Goal: Task Accomplishment & Management: Use online tool/utility

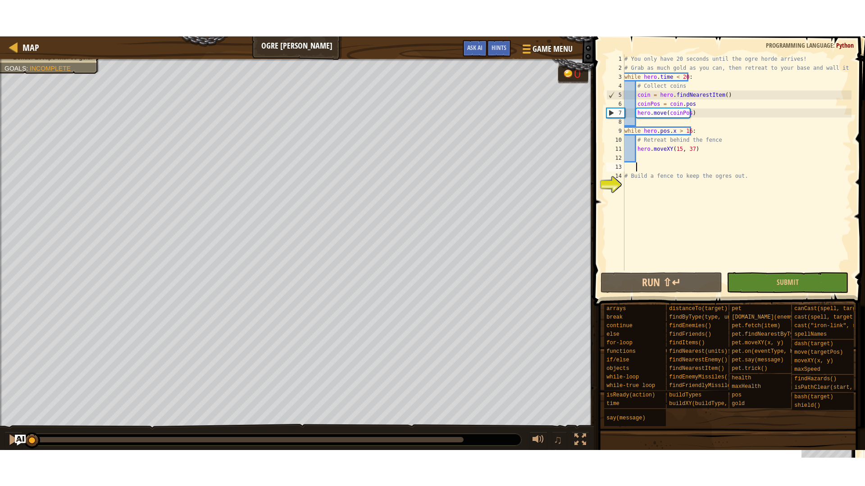
scroll to position [4, 0]
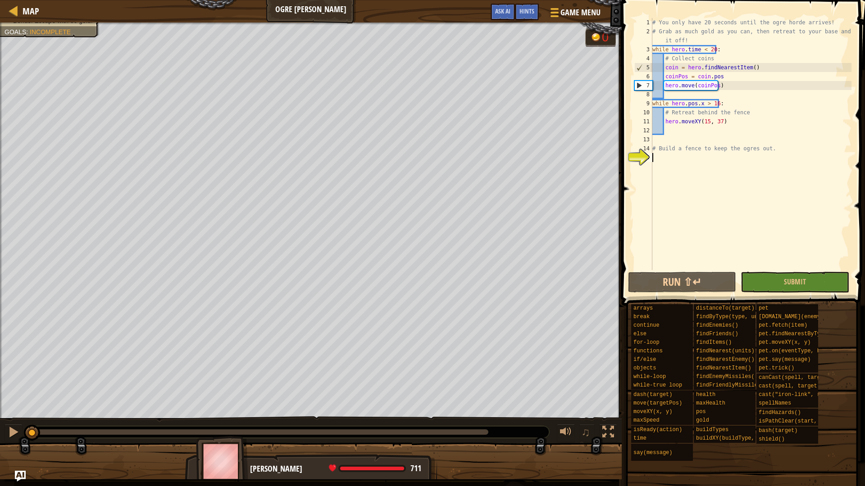
click at [656, 156] on div "# You only have 20 seconds until the ogre horde arrives! # Grab as much gold as…" at bounding box center [750, 153] width 201 height 270
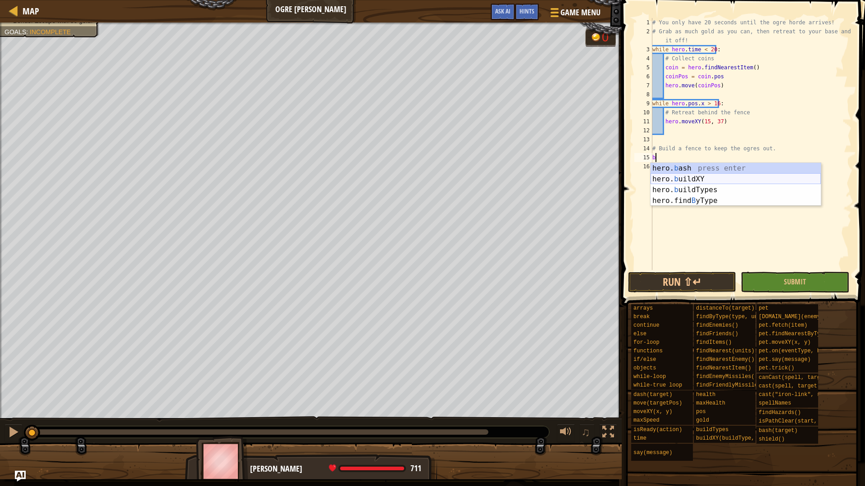
click at [704, 177] on div "hero. b ash press enter hero. b uildXY press enter hero. b uildTypes press ente…" at bounding box center [735, 195] width 170 height 65
type textarea "hero.buildXY("fence", 36, 30)"
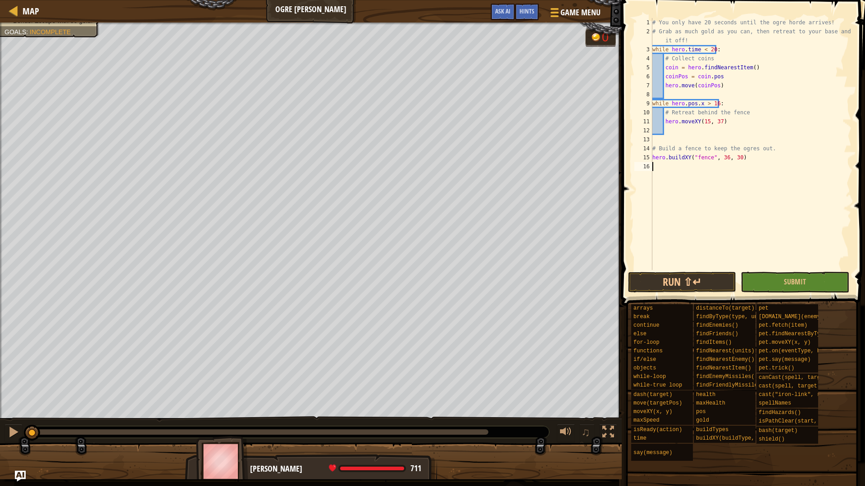
click at [763, 176] on div "# You only have 20 seconds until the ogre horde arrives! # Grab as much gold as…" at bounding box center [750, 153] width 201 height 270
click at [722, 156] on div "# You only have 20 seconds until the ogre horde arrives! # Grab as much gold as…" at bounding box center [750, 153] width 201 height 270
click at [735, 157] on div "# You only have 20 seconds until the ogre horde arrives! # Grab as much gold as…" at bounding box center [750, 153] width 201 height 270
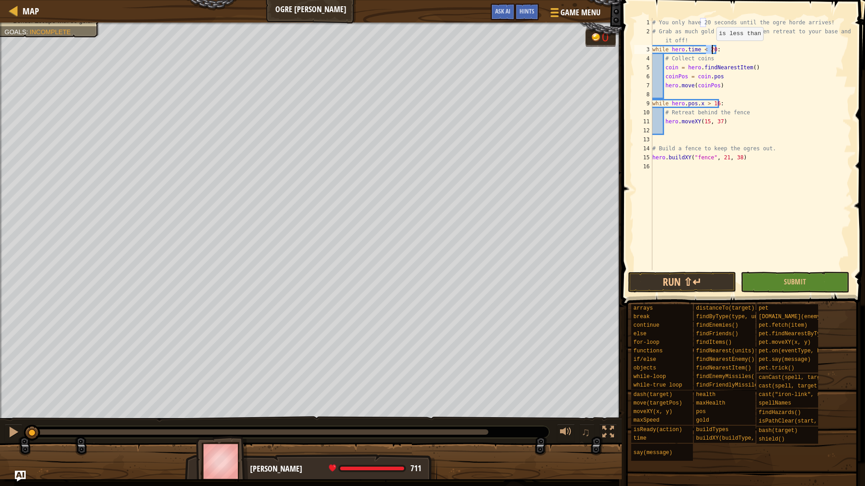
drag, startPoint x: 707, startPoint y: 50, endPoint x: 712, endPoint y: 50, distance: 5.0
click at [712, 50] on div "# You only have 20 seconds until the ogre horde arrives! # Grab as much gold as…" at bounding box center [750, 153] width 201 height 270
type textarea "while hero.time < 15:"
click at [675, 281] on button "Run ⇧↵" at bounding box center [682, 282] width 108 height 21
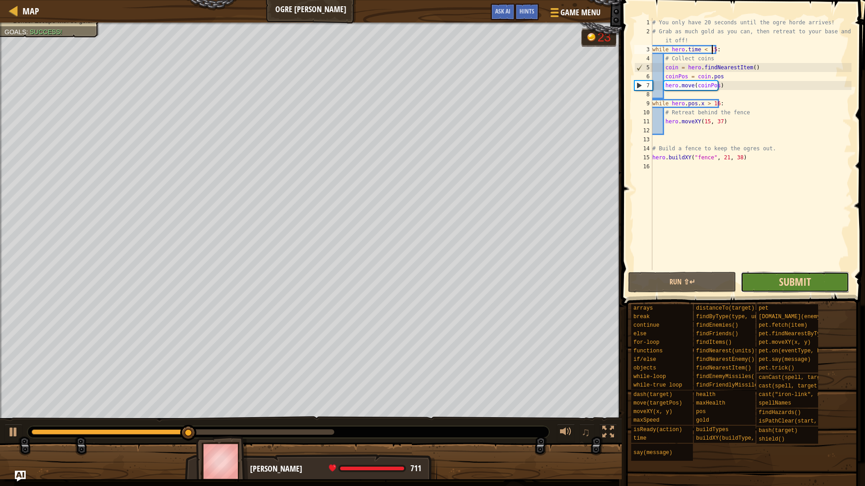
click at [784, 285] on span "Submit" at bounding box center [795, 282] width 32 height 14
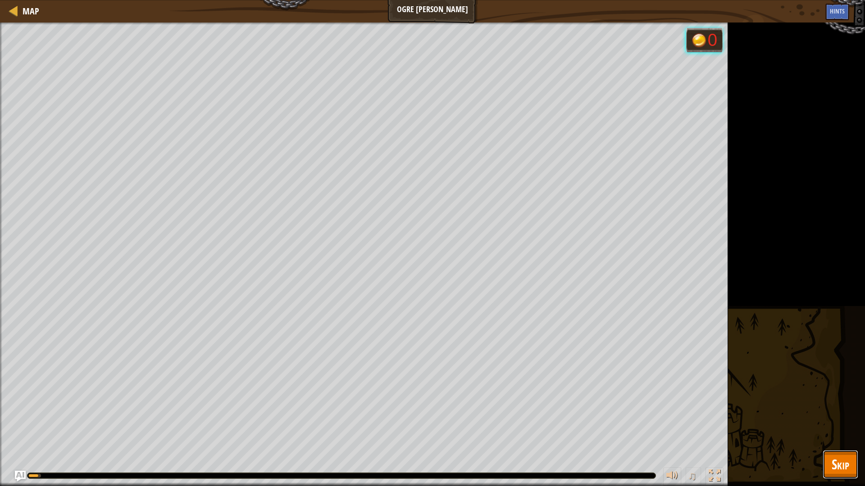
click at [848, 413] on span "Skip" at bounding box center [840, 464] width 18 height 18
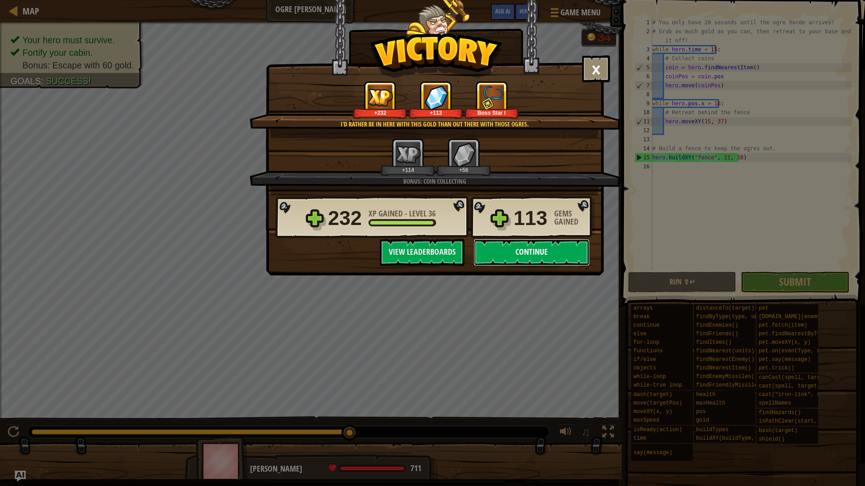
click at [532, 254] on button "Continue" at bounding box center [531, 252] width 116 height 27
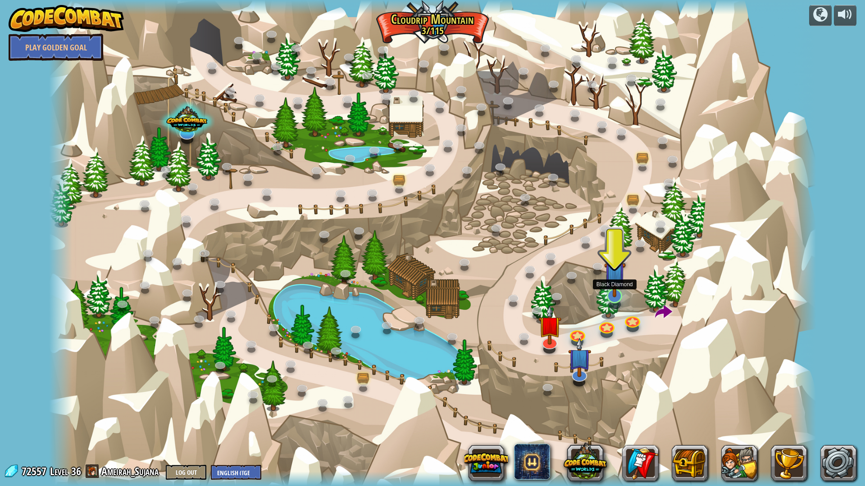
click at [620, 283] on img at bounding box center [615, 272] width 22 height 49
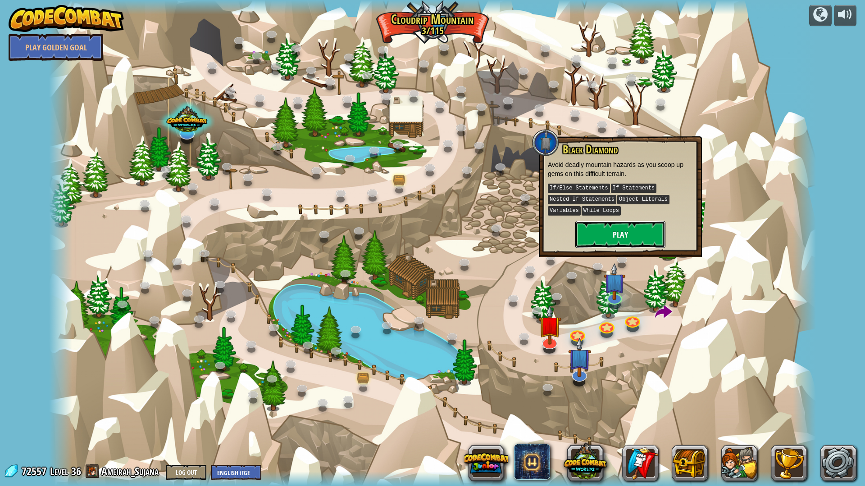
click at [602, 233] on button "Play" at bounding box center [620, 234] width 90 height 27
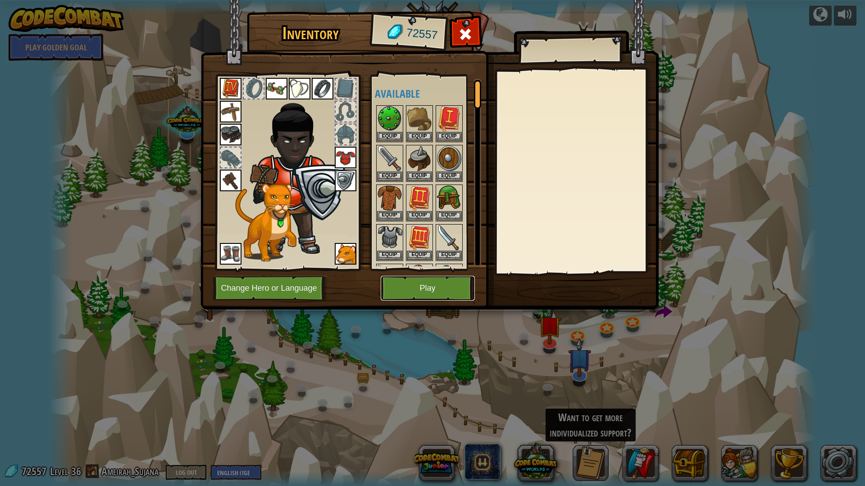
click at [452, 292] on button "Play" at bounding box center [428, 288] width 94 height 25
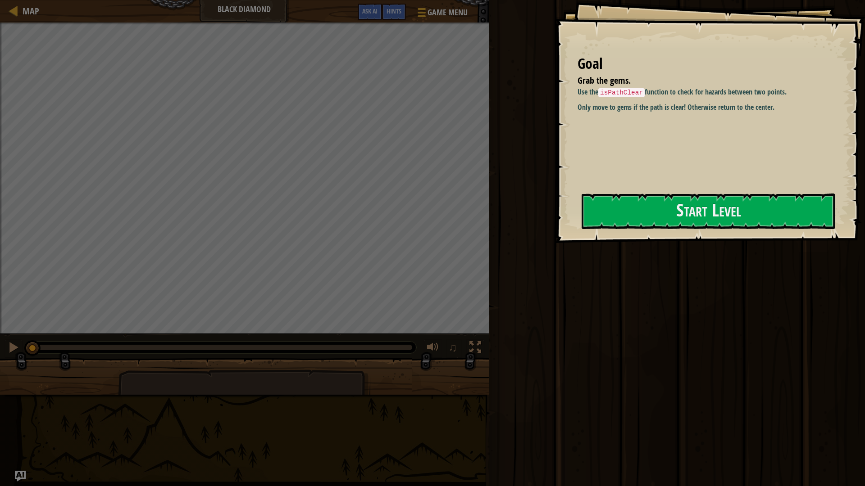
click at [676, 230] on div "Goal Grab the gems. Use the isPathClear function to check for hazards between t…" at bounding box center [710, 121] width 310 height 243
click at [700, 221] on button "Start Level" at bounding box center [708, 212] width 254 height 36
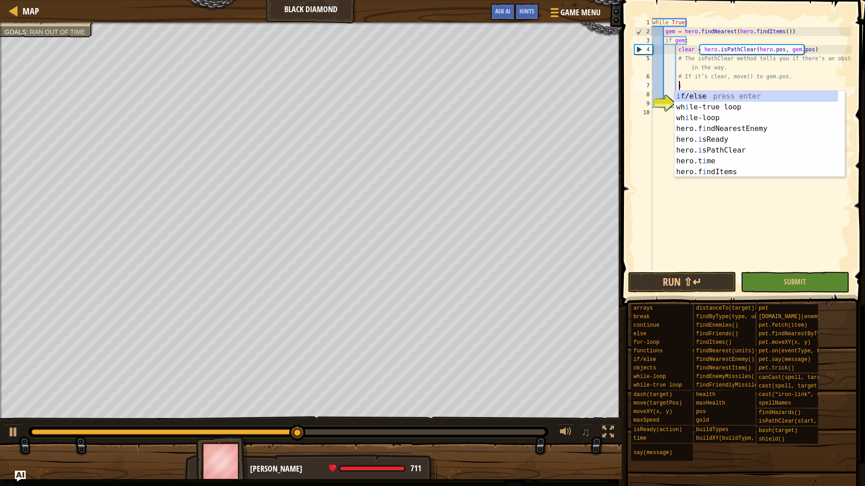
scroll to position [4, 1]
click at [791, 93] on div "i f/else press enter wh i le-true loop press enter wh i le-loop press enter her…" at bounding box center [755, 145] width 163 height 108
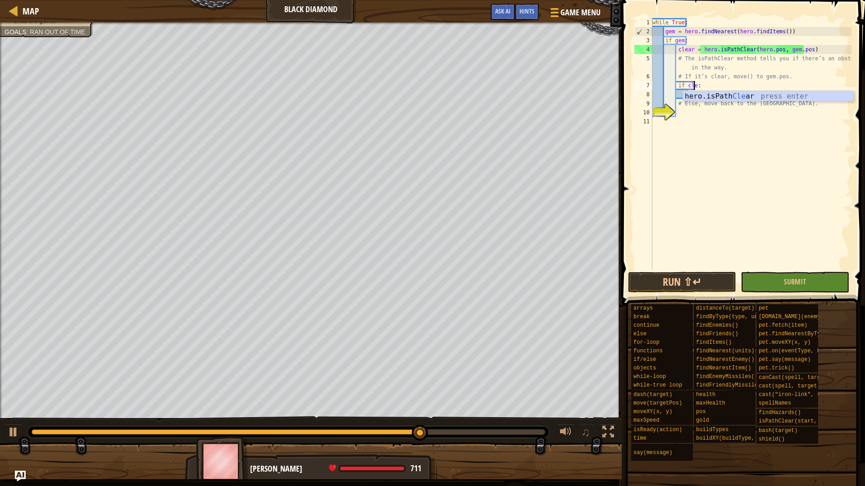
scroll to position [4, 3]
click at [810, 98] on div "hero.isPath Clea r press enter" at bounding box center [768, 107] width 170 height 32
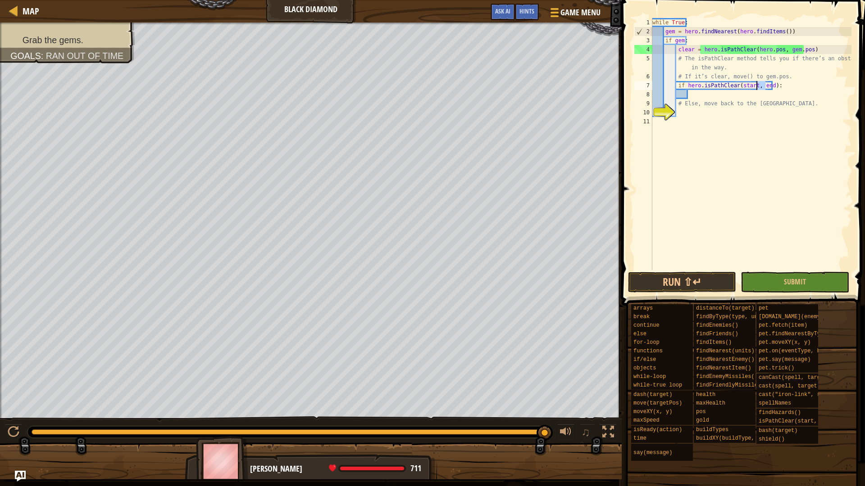
drag, startPoint x: 766, startPoint y: 89, endPoint x: 756, endPoint y: 88, distance: 9.9
click at [756, 88] on div "while True : gem = hero . findNearest ( hero . findItems ( )) if gem : clear = …" at bounding box center [750, 153] width 201 height 270
drag, startPoint x: 766, startPoint y: 86, endPoint x: 732, endPoint y: 85, distance: 34.7
click at [732, 85] on div "while True : gem = hero . findNearest ( hero . findItems ( )) if gem : clear = …" at bounding box center [750, 153] width 201 height 270
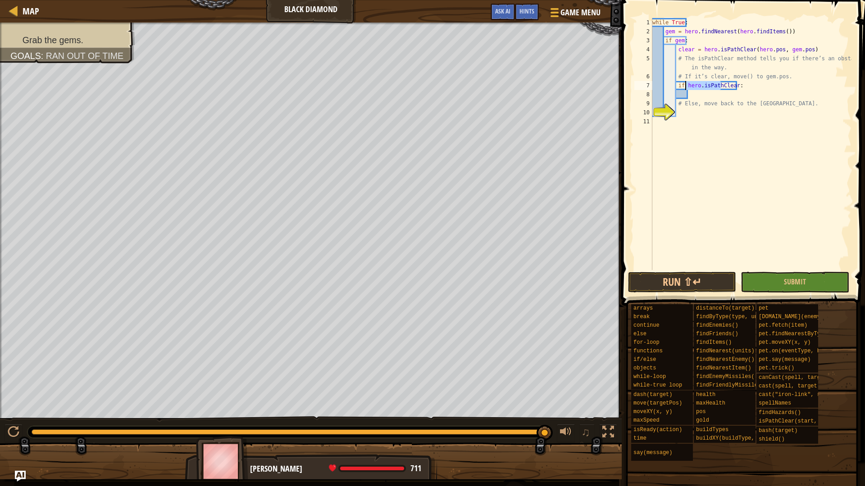
drag, startPoint x: 720, startPoint y: 83, endPoint x: 684, endPoint y: 88, distance: 36.8
click at [684, 88] on div "while True : gem = hero . findNearest ( hero . findItems ( )) if gem : clear = …" at bounding box center [750, 153] width 201 height 270
click at [799, 77] on div "while True : gem = hero . findNearest ( hero . findItems ( )) if gem : clear = …" at bounding box center [750, 153] width 201 height 270
type textarea "# If it’s clear, move() to gem.pos."
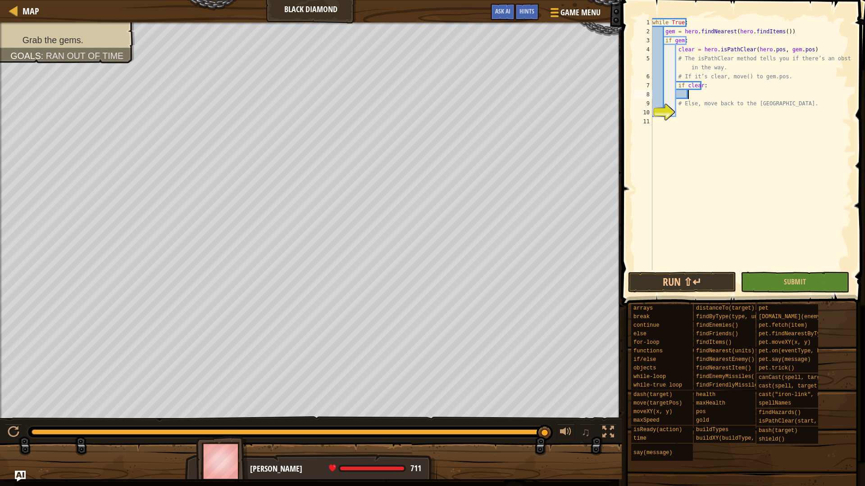
click at [707, 91] on div "while True : gem = hero . findNearest ( hero . findItems ( )) if gem : clear = …" at bounding box center [750, 153] width 201 height 270
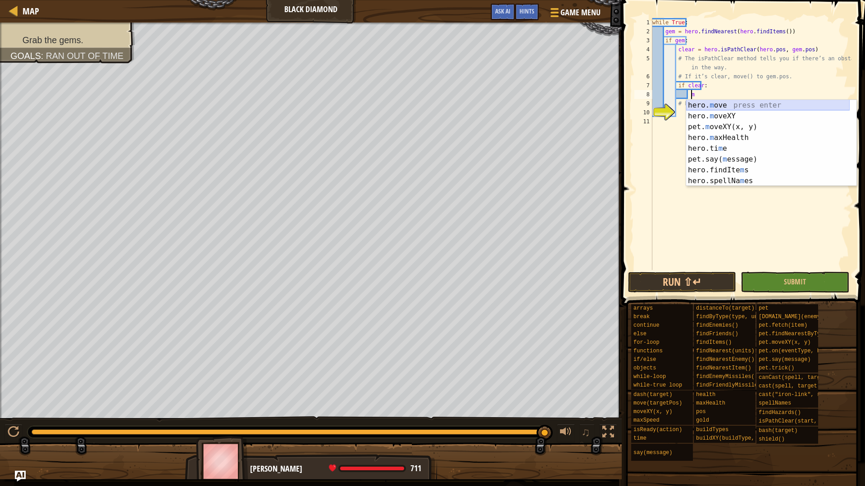
click at [714, 104] on div "hero. m ove press enter hero. m oveXY press enter pet. m oveXY(x, y) press ente…" at bounding box center [767, 154] width 163 height 108
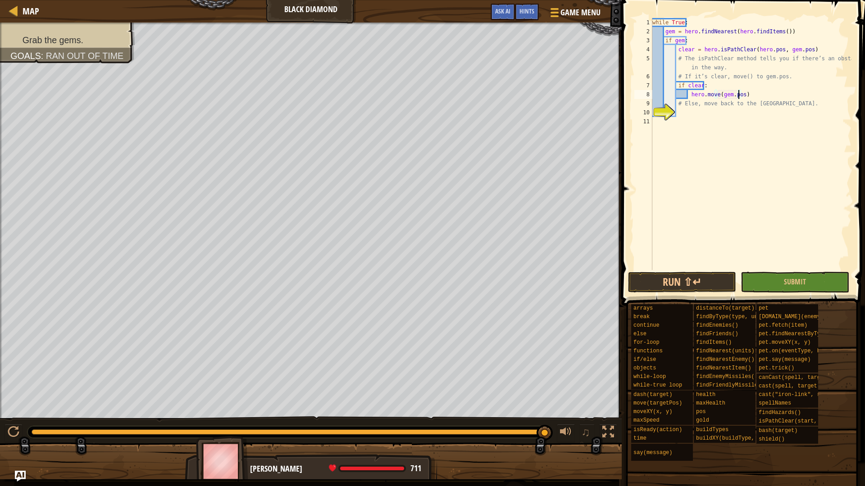
scroll to position [4, 7]
click at [749, 100] on div "while True : gem = hero . findNearest ( hero . findItems ( )) if gem : clear = …" at bounding box center [750, 153] width 201 height 270
click at [744, 91] on div "while True : gem = hero . findNearest ( hero . findItems ( )) if gem : clear = …" at bounding box center [750, 153] width 201 height 270
type textarea "hero.move(gem.pos)"
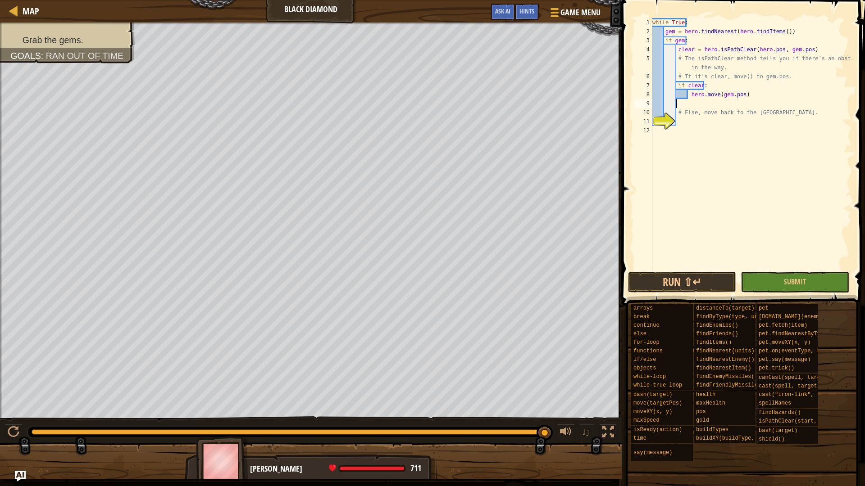
type textarea "e"
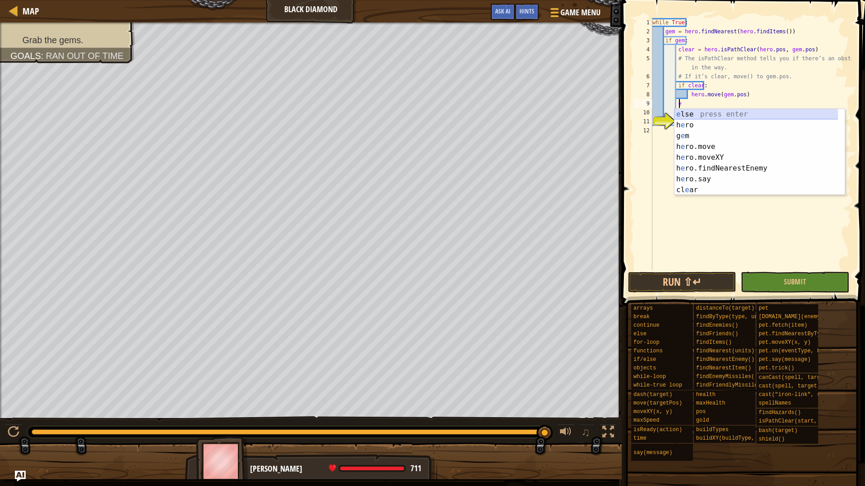
click at [703, 115] on div "e lse press enter h e ro press enter g e m press enter h e ro.move press enter …" at bounding box center [759, 163] width 170 height 108
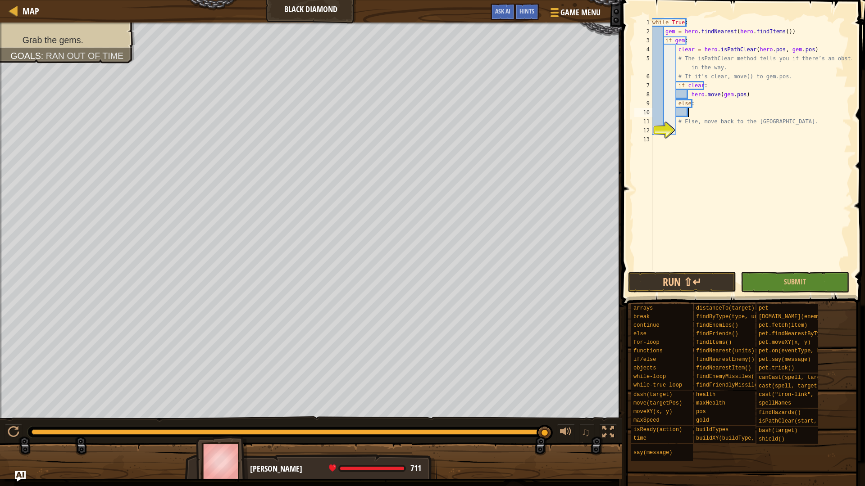
scroll to position [4, 3]
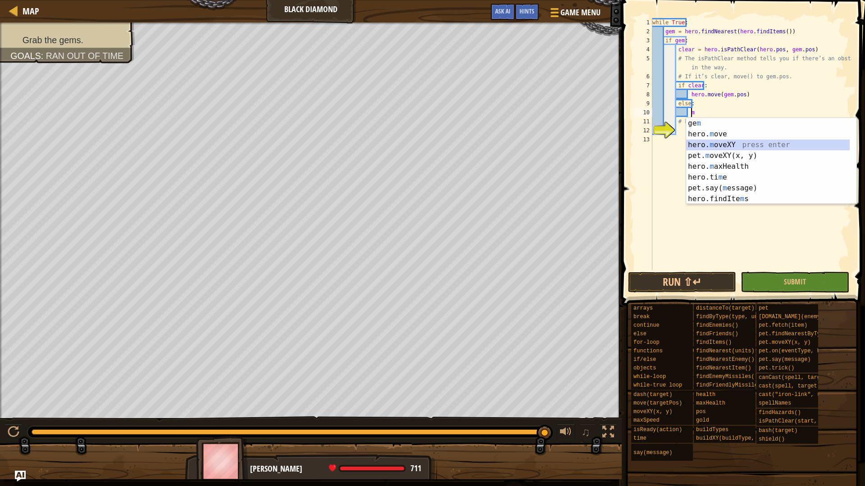
click at [733, 142] on div "ge m press enter hero. m ove press enter hero. m oveXY press enter pet. m oveXY…" at bounding box center [767, 172] width 163 height 108
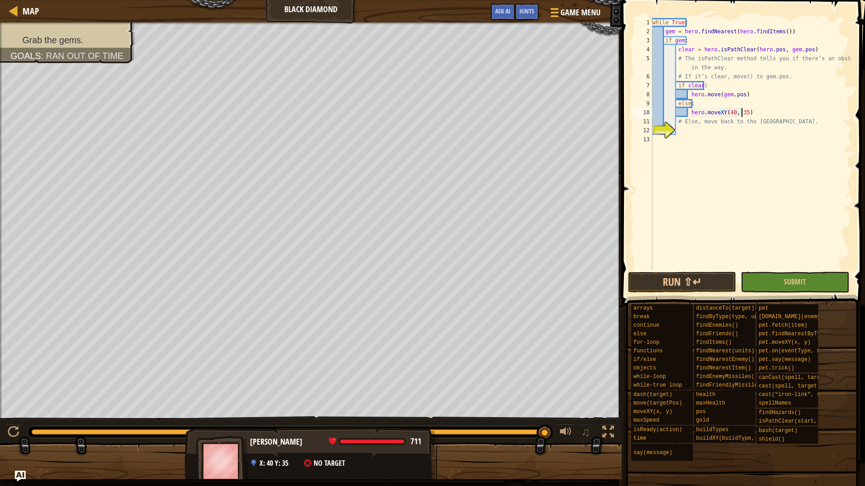
scroll to position [4, 7]
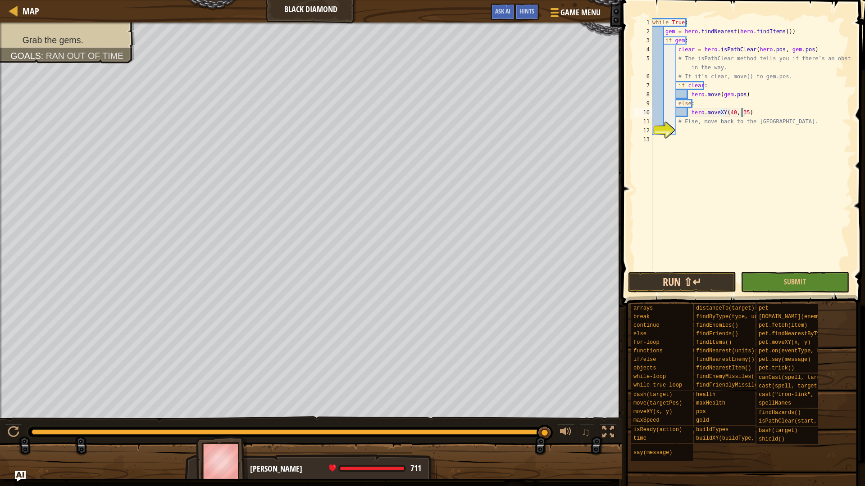
type textarea "hero.moveXY(40, 35)"
click at [711, 275] on button "Run ⇧↵" at bounding box center [682, 282] width 108 height 21
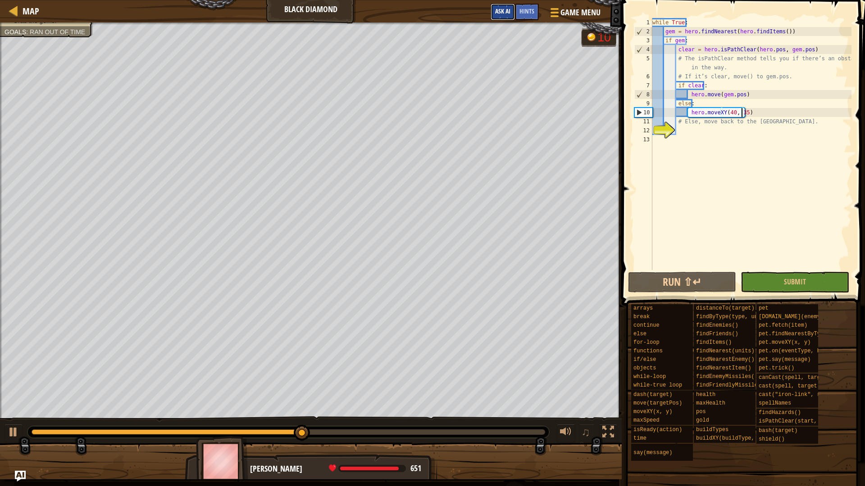
click at [507, 14] on span "Ask AI" at bounding box center [502, 11] width 15 height 9
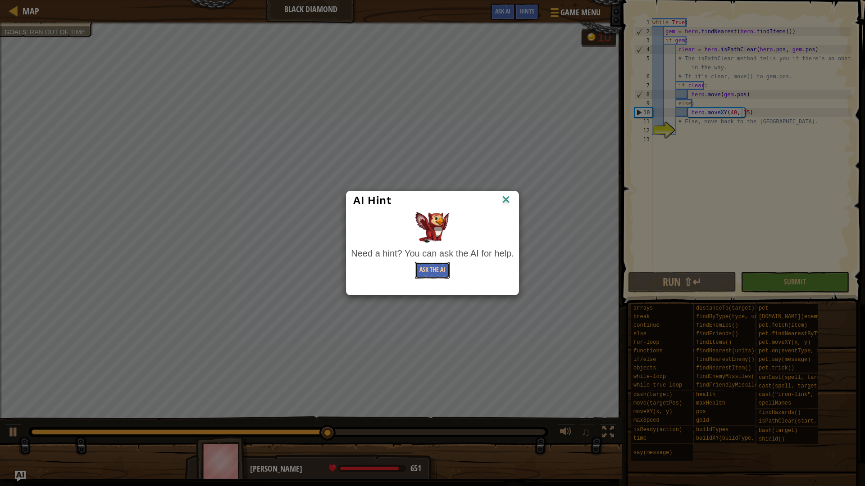
click at [424, 277] on div "Need a hint? You can ask the AI for help. Ask the AI" at bounding box center [432, 263] width 163 height 32
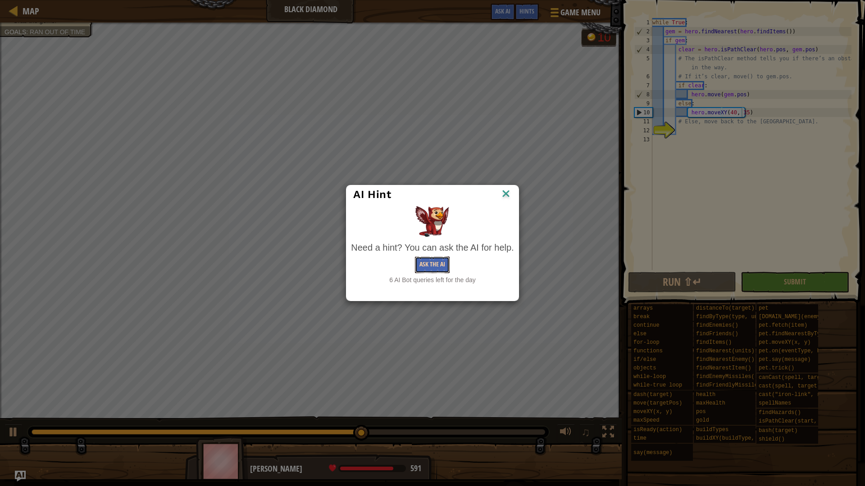
click at [424, 266] on button "Ask the AI" at bounding box center [432, 265] width 35 height 17
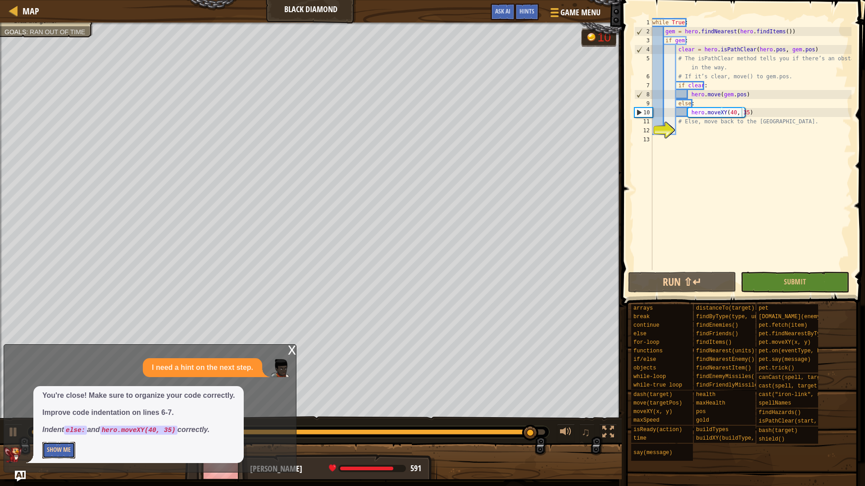
click at [54, 413] on button "Show Me" at bounding box center [58, 450] width 33 height 17
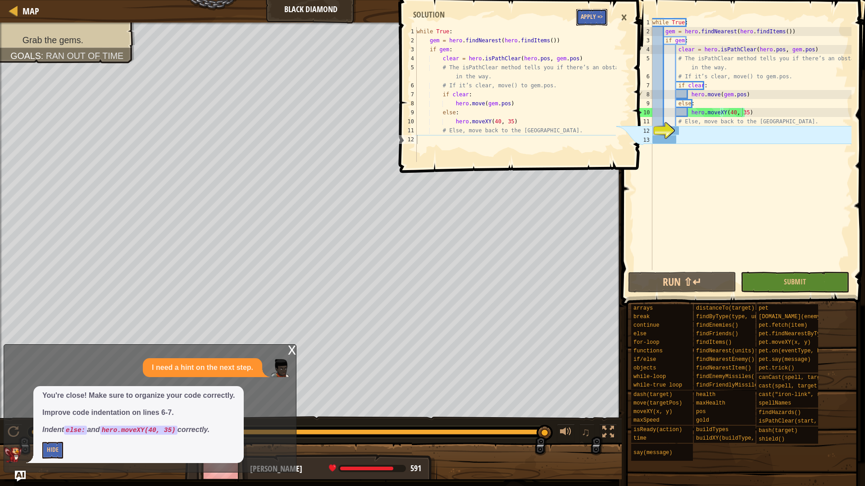
click at [589, 13] on button "Apply =>" at bounding box center [591, 17] width 31 height 17
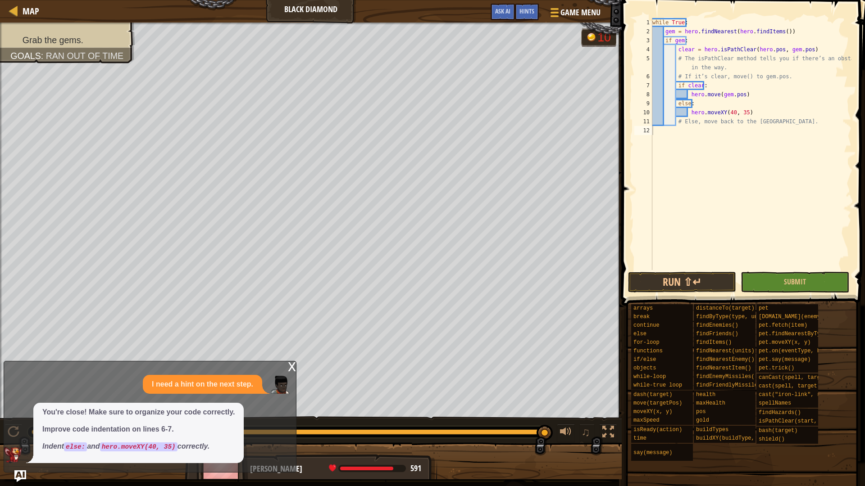
click at [19, 413] on img "Ask AI" at bounding box center [20, 477] width 12 height 12
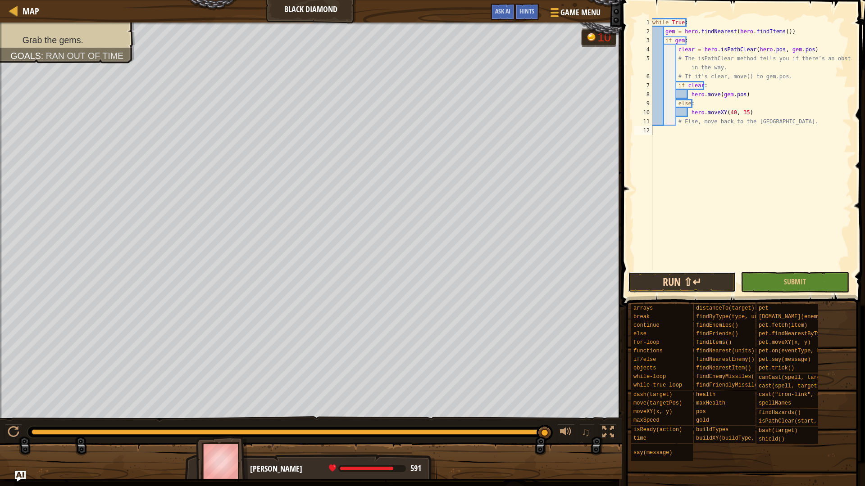
click at [679, 286] on button "Run ⇧↵" at bounding box center [682, 282] width 108 height 21
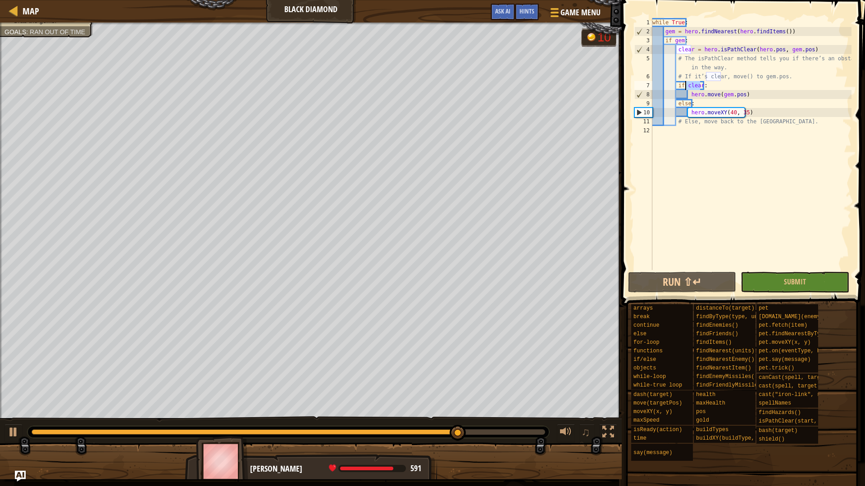
drag, startPoint x: 698, startPoint y: 87, endPoint x: 685, endPoint y: 84, distance: 13.0
click at [685, 84] on div "while True : gem = hero . findNearest ( hero . findItems ( )) if gem : clear = …" at bounding box center [750, 153] width 201 height 270
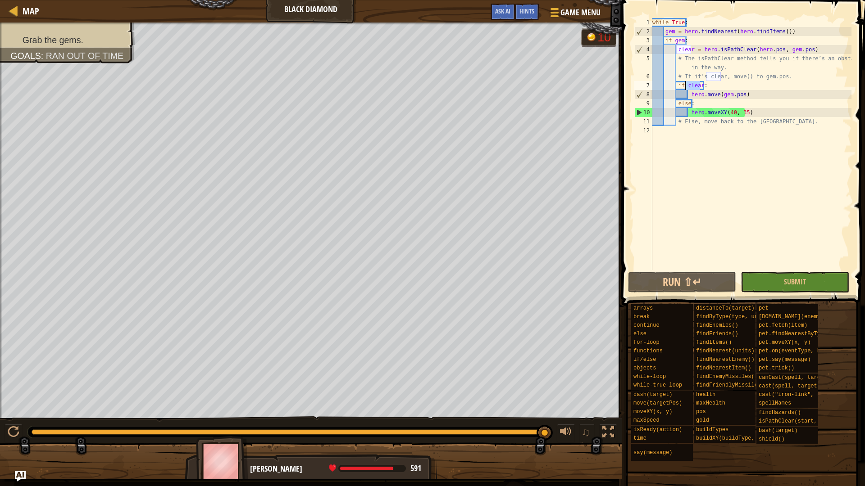
scroll to position [4, 3]
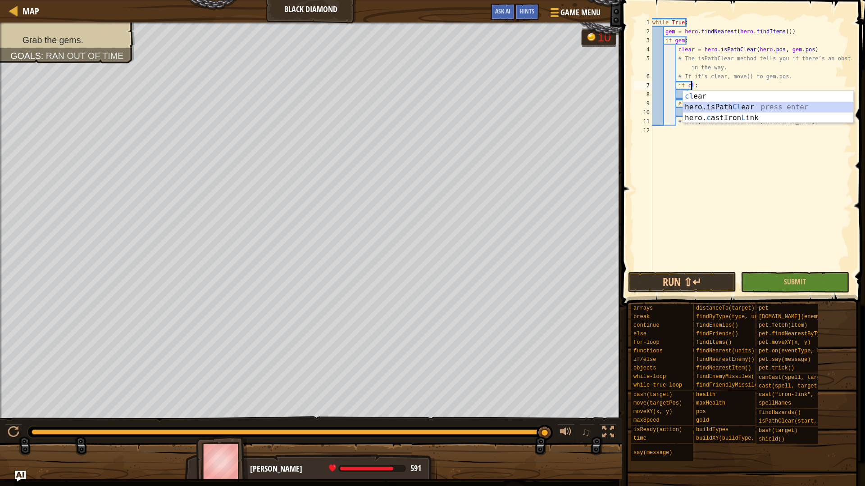
click at [740, 106] on div "cl ear press enter hero.isPath Cl ear press enter hero. c astIron L ink press e…" at bounding box center [768, 118] width 170 height 54
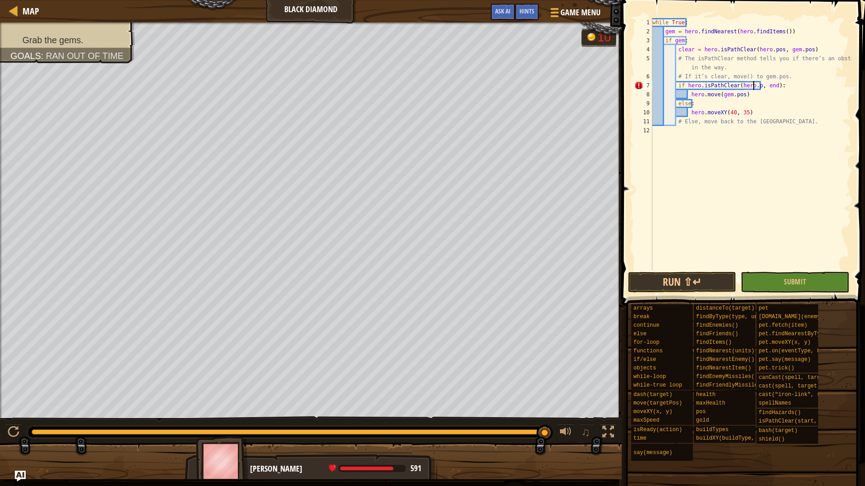
scroll to position [4, 9]
drag, startPoint x: 774, startPoint y: 83, endPoint x: 765, endPoint y: 85, distance: 8.7
click at [765, 85] on div "while True : gem = hero . findNearest ( hero . findItems ( )) if gem : clear = …" at bounding box center [750, 153] width 201 height 270
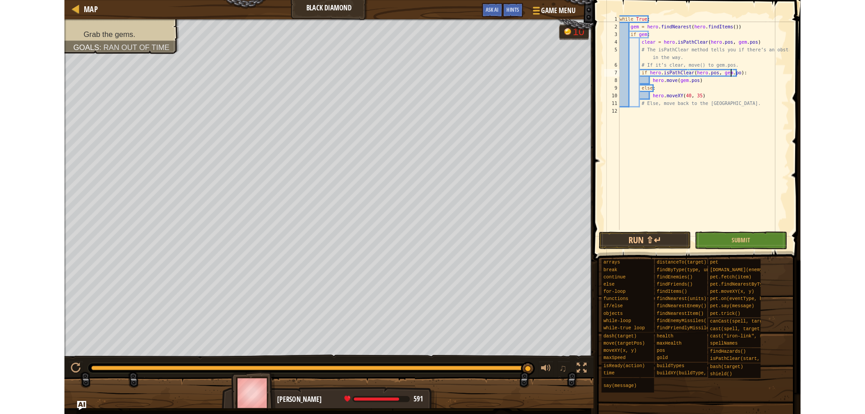
scroll to position [4, 11]
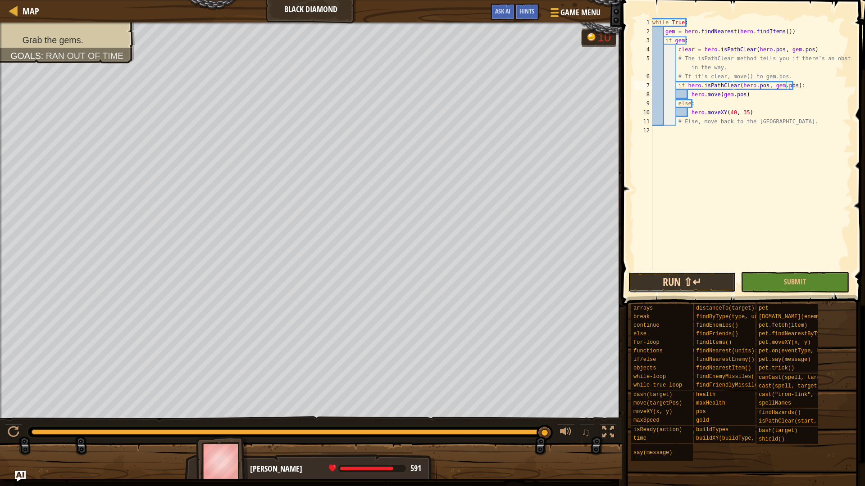
click at [693, 281] on button "Run ⇧↵" at bounding box center [682, 282] width 108 height 21
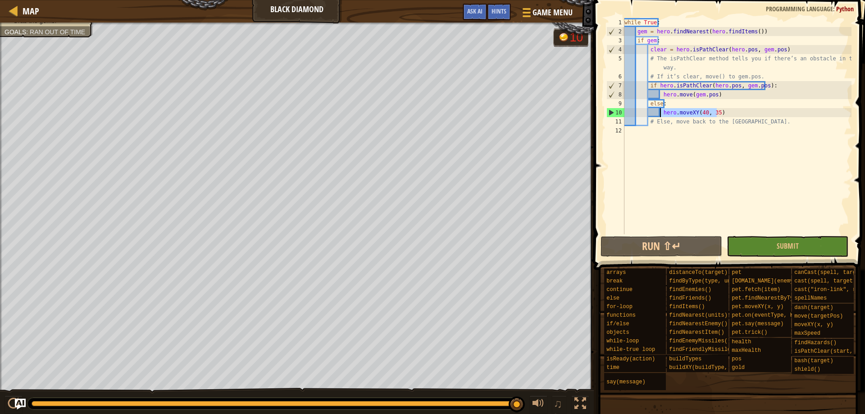
drag, startPoint x: 720, startPoint y: 109, endPoint x: 661, endPoint y: 114, distance: 59.7
click at [661, 114] on div "while True : gem = hero . findNearest ( hero . findItems ( )) if gem : clear = …" at bounding box center [736, 135] width 229 height 234
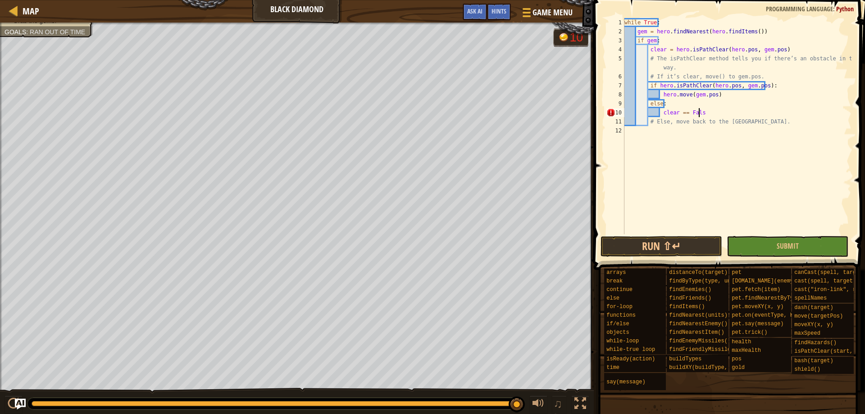
scroll to position [4, 6]
drag, startPoint x: 759, startPoint y: 85, endPoint x: 658, endPoint y: 87, distance: 101.4
click at [658, 87] on div "while True : gem = hero . findNearest ( hero . findItems ( )) if gem : clear = …" at bounding box center [736, 135] width 229 height 234
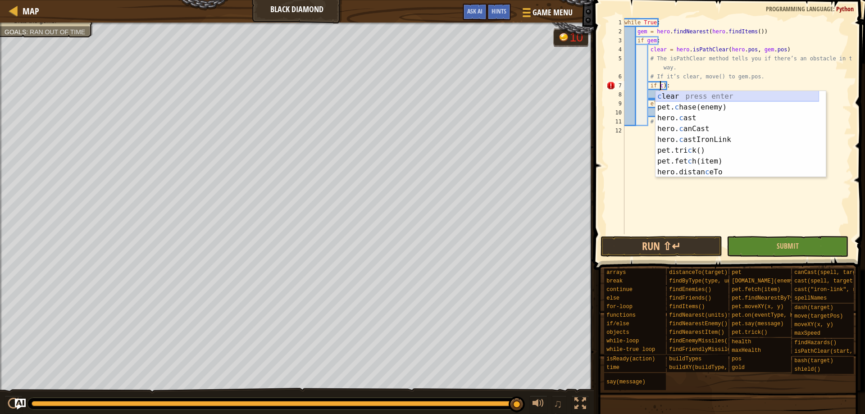
click at [699, 99] on div "c [PERSON_NAME] press enter pet. c hase(enemy) press enter hero. c ast press en…" at bounding box center [736, 145] width 163 height 108
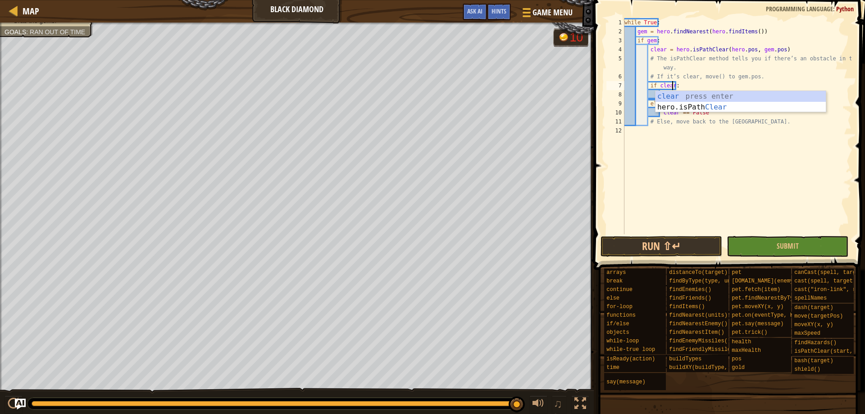
type textarea "if clear:"
